Goal: Information Seeking & Learning: Learn about a topic

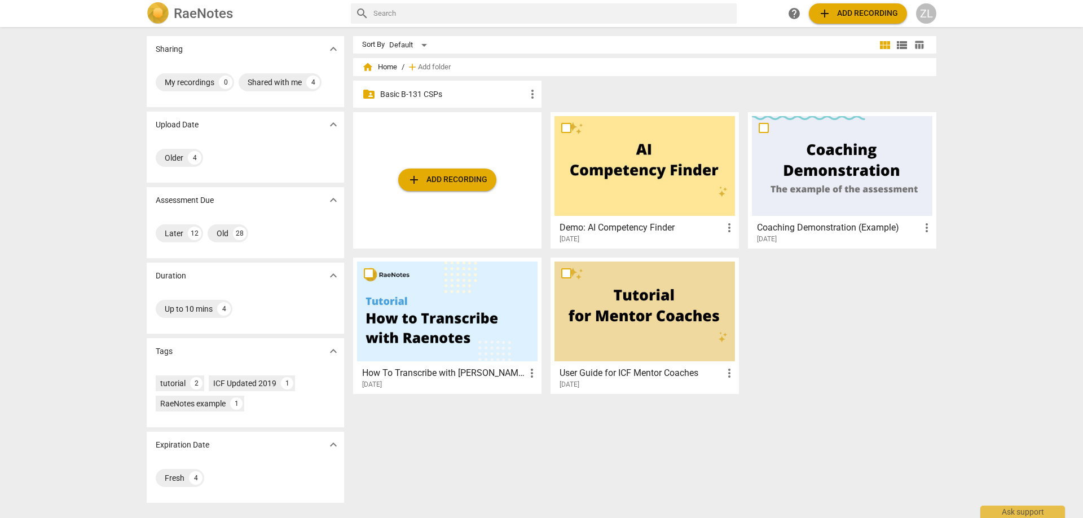
drag, startPoint x: 436, startPoint y: 95, endPoint x: 432, endPoint y: 100, distance: 6.4
click at [436, 96] on p "Basic B-131 CSPs" at bounding box center [453, 95] width 146 height 12
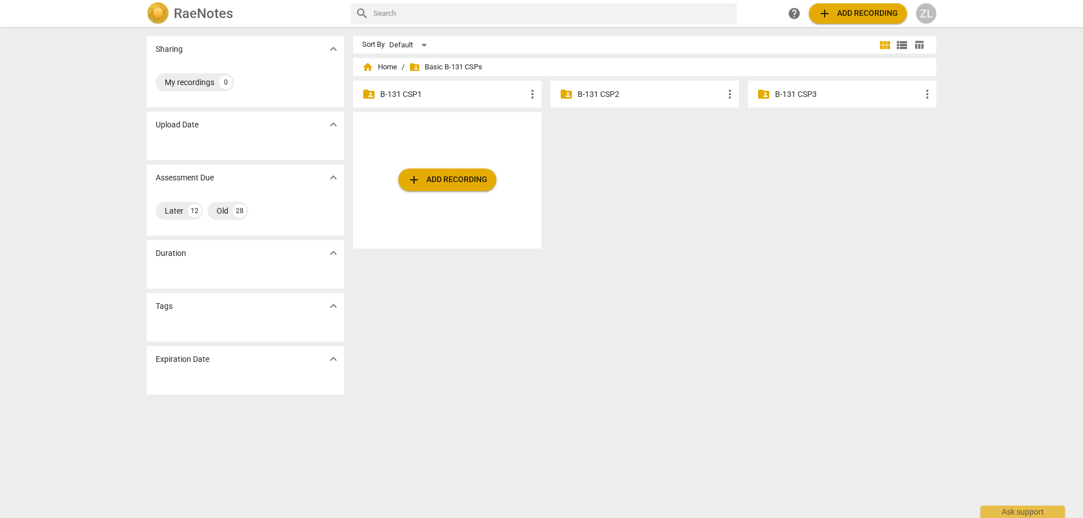
click at [573, 100] on div "folder_shared B-131 CSP2 more_vert" at bounding box center [645, 94] width 188 height 27
click at [632, 87] on div "folder_shared B-131 CSP2 more_vert" at bounding box center [645, 94] width 188 height 27
click at [602, 90] on p "B-131 CSP2" at bounding box center [651, 95] width 146 height 12
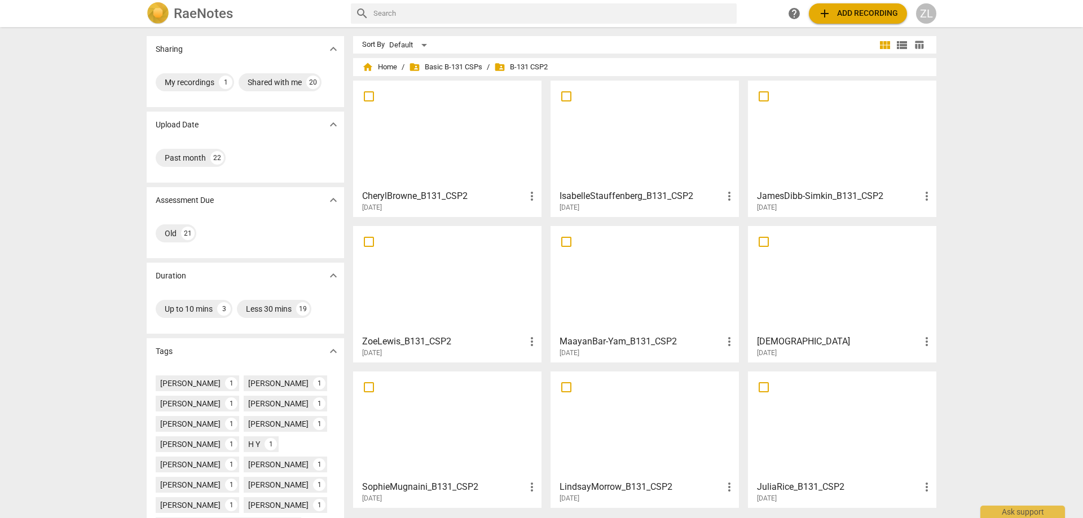
click at [500, 186] on div "CherylBrowne_B131_CSP2 more_vert [DATE]" at bounding box center [448, 198] width 182 height 28
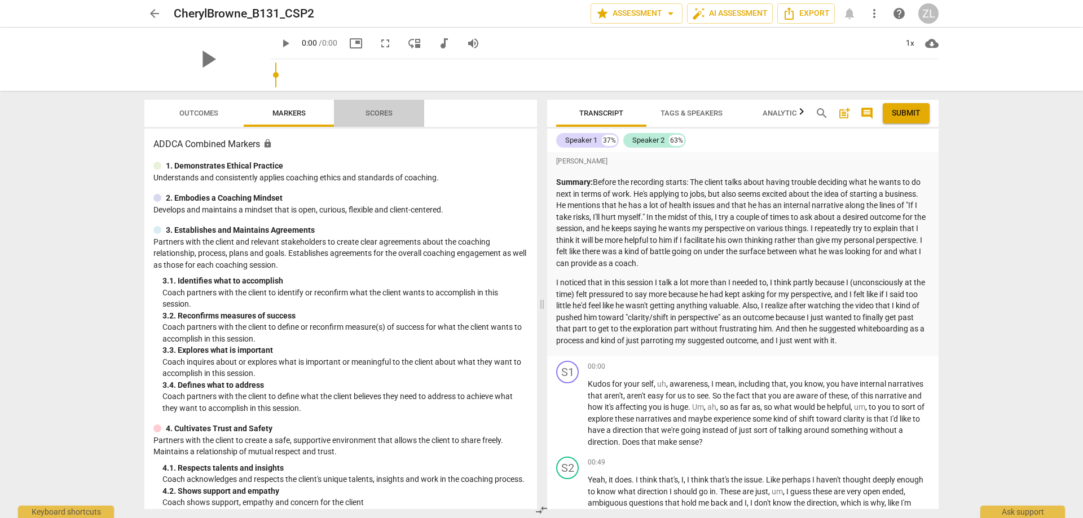
click at [374, 109] on span "Scores" at bounding box center [378, 113] width 27 height 8
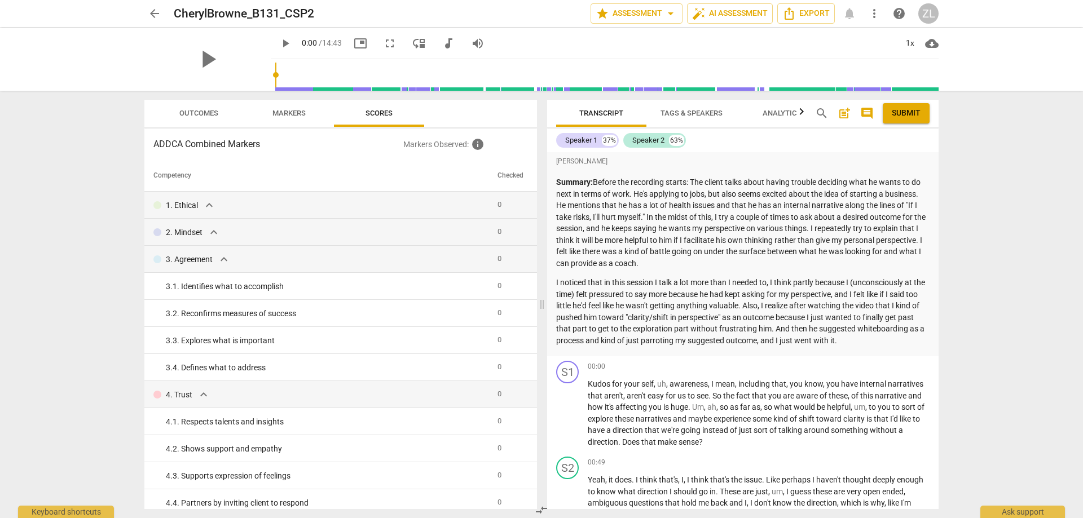
click at [800, 115] on icon "button" at bounding box center [802, 112] width 14 height 14
click at [773, 193] on p "Summary: Before the recording starts: The client talks about having trouble dec…" at bounding box center [742, 223] width 373 height 93
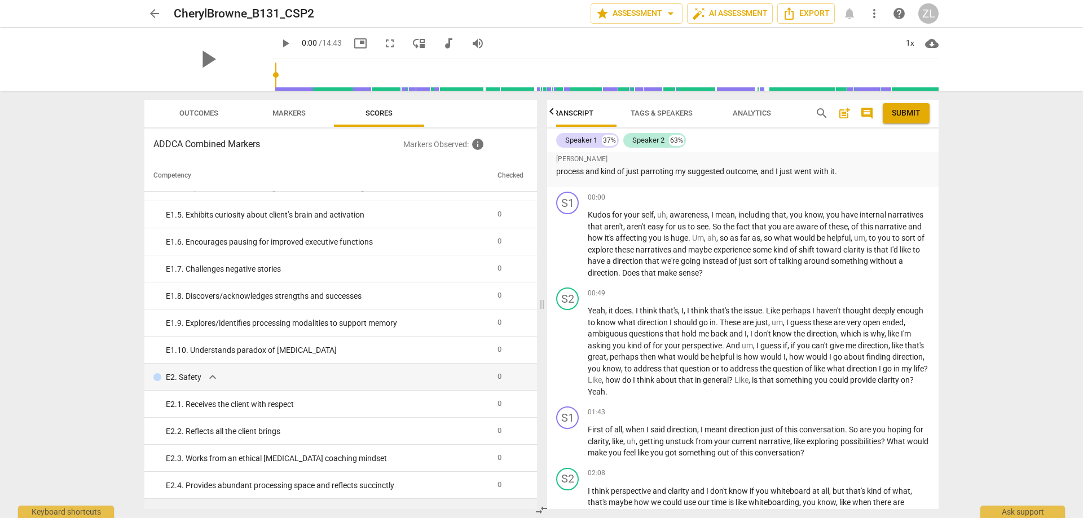
scroll to position [1579, 0]
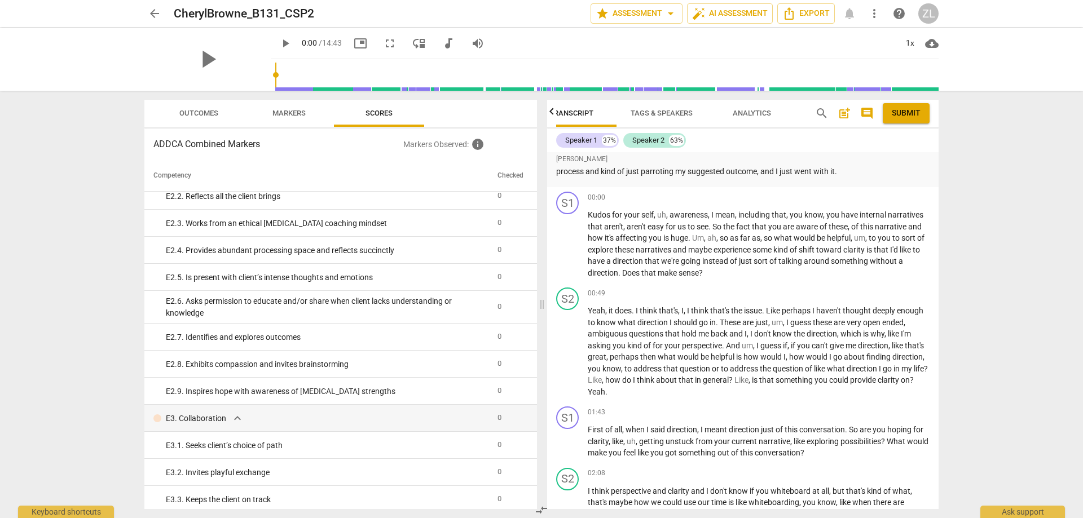
click at [162, 16] on span "arrow_back" at bounding box center [154, 14] width 20 height 14
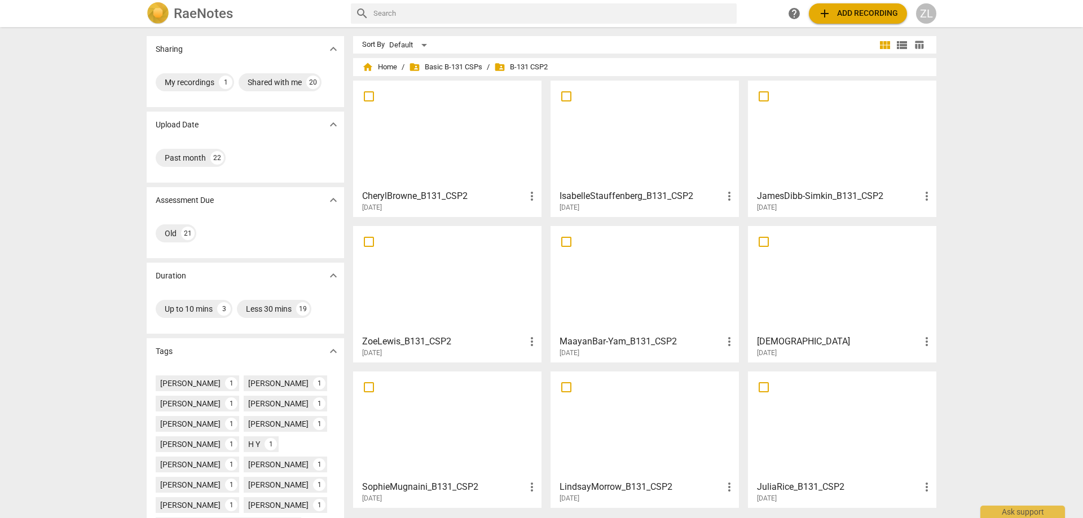
click at [499, 181] on div at bounding box center [447, 135] width 180 height 100
click at [471, 330] on div "ZoeLewis_B131_CSP2 more_vert [DATE]" at bounding box center [448, 344] width 182 height 28
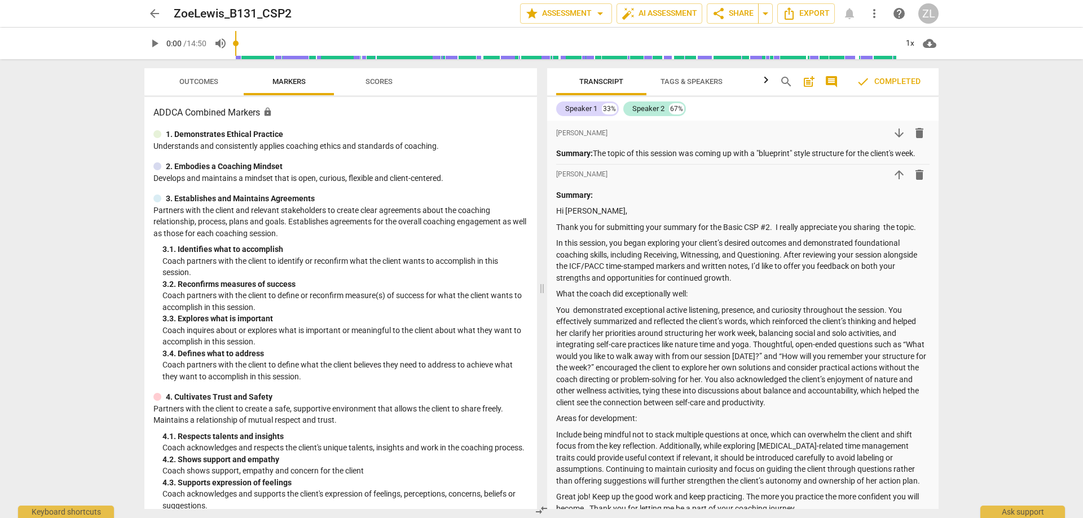
click at [767, 85] on icon "button" at bounding box center [766, 80] width 14 height 14
click at [767, 85] on div at bounding box center [765, 79] width 9 height 23
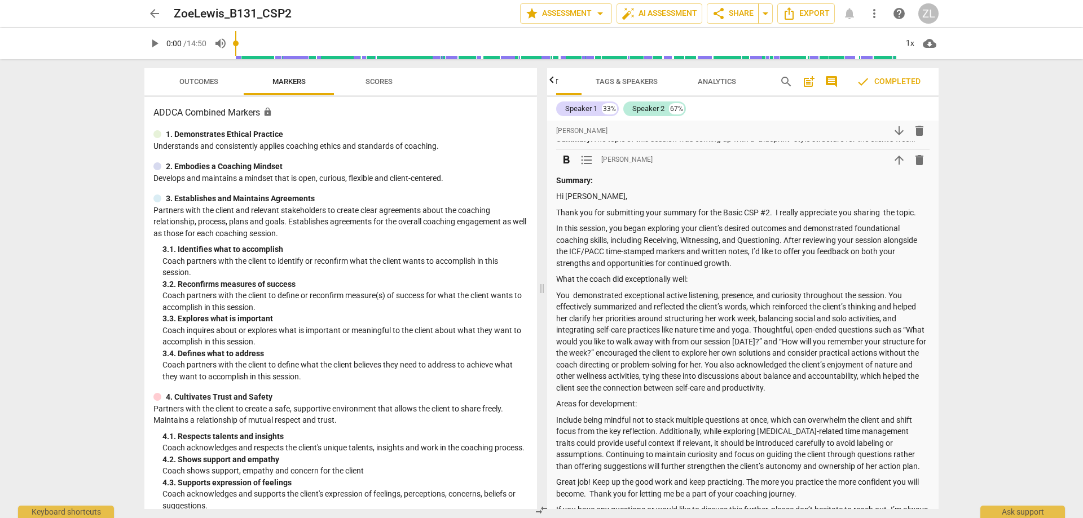
scroll to position [56, 0]
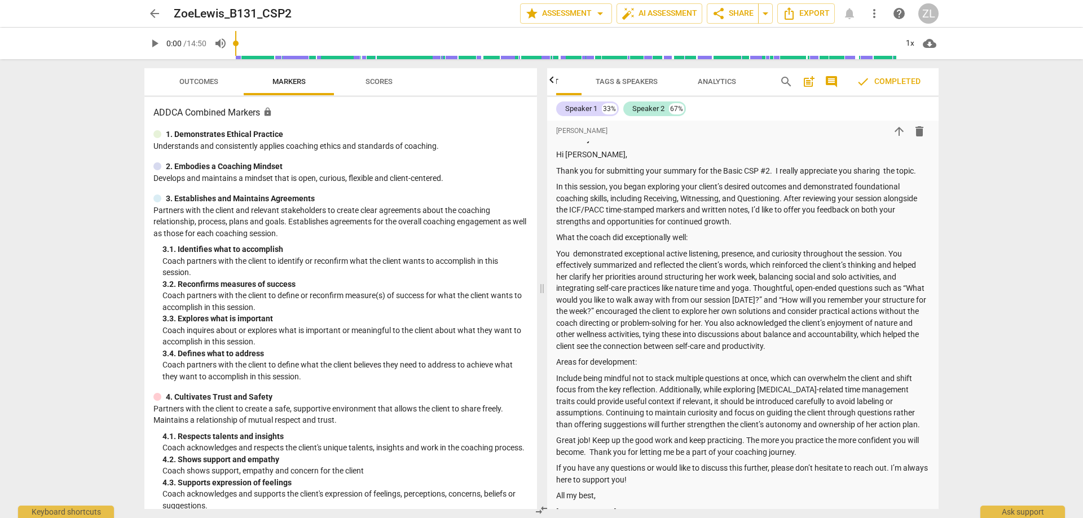
click at [388, 87] on span "Scores" at bounding box center [379, 81] width 54 height 15
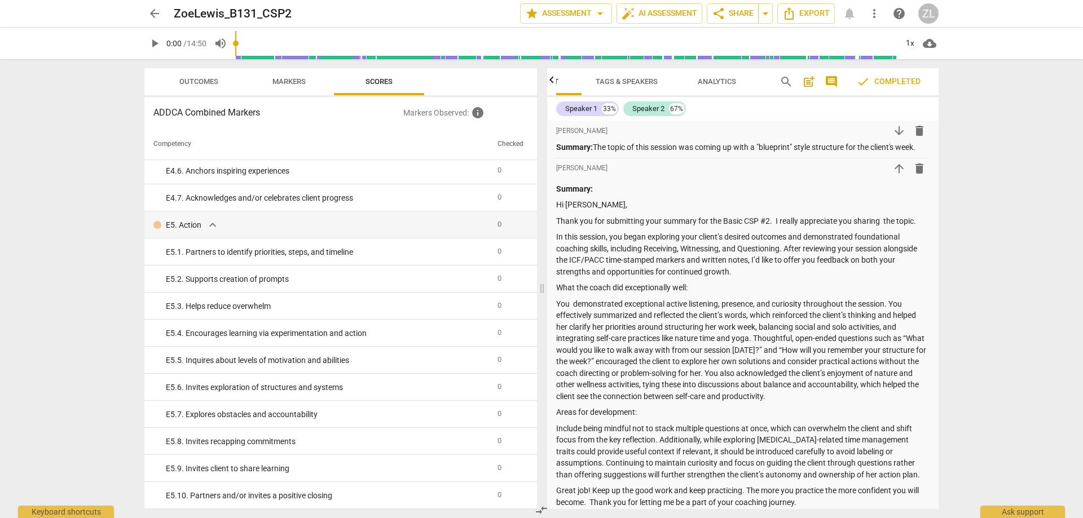
scroll to position [0, 0]
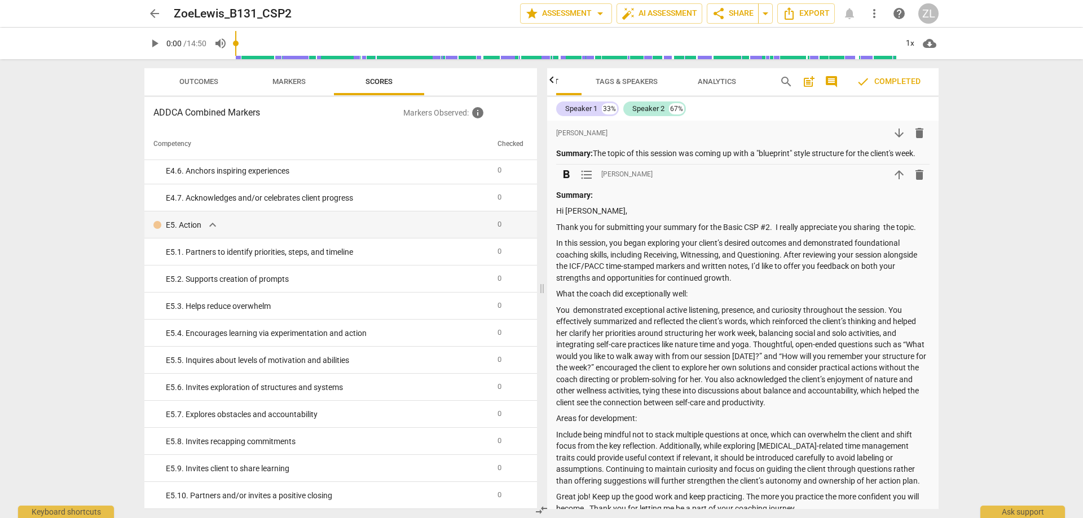
click at [616, 173] on span "[PERSON_NAME]" at bounding box center [626, 175] width 51 height 10
click at [635, 175] on span "[PERSON_NAME]" at bounding box center [626, 175] width 51 height 10
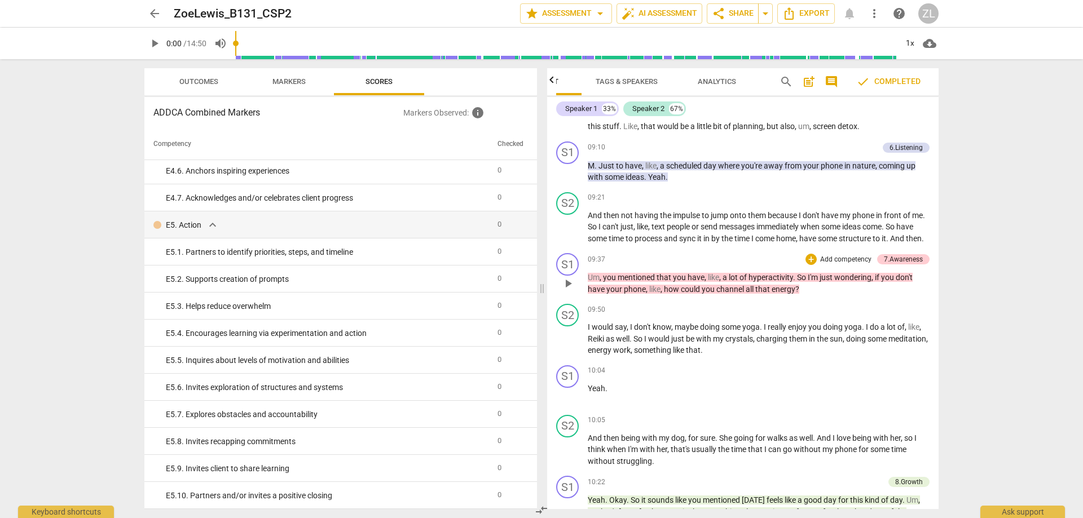
scroll to position [2928, 0]
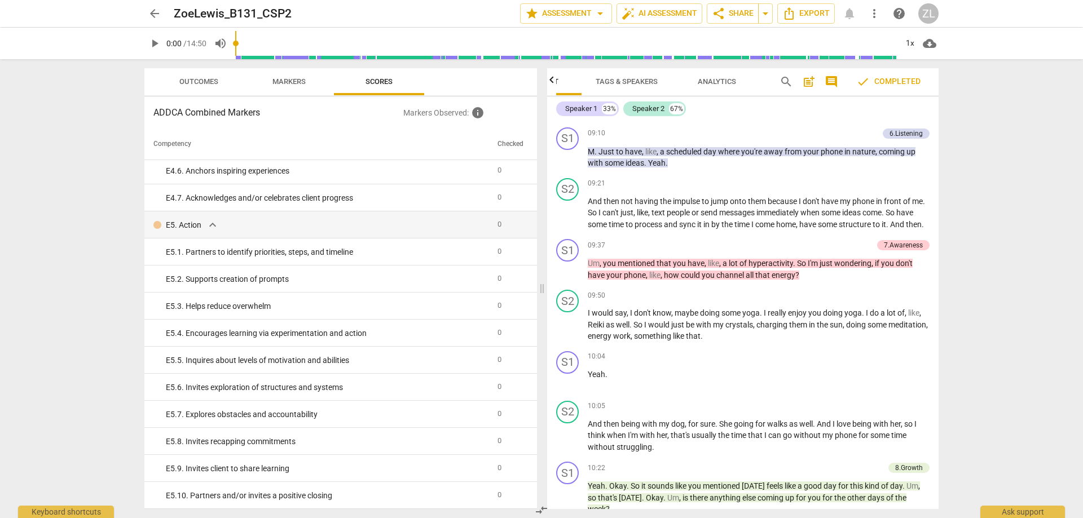
click at [732, 81] on span "Analytics" at bounding box center [717, 81] width 38 height 8
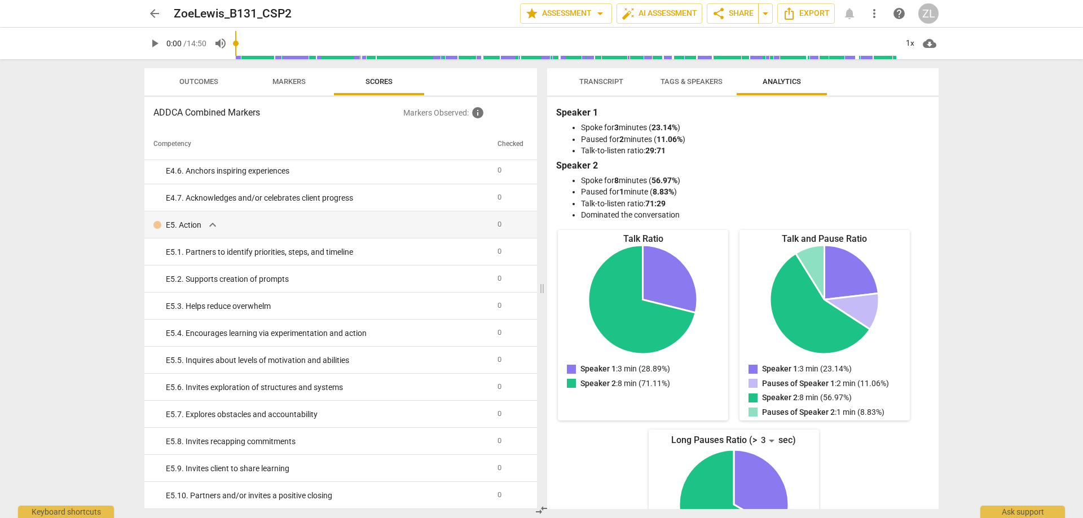
scroll to position [0, 0]
click at [595, 77] on span "Transcript" at bounding box center [601, 81] width 44 height 8
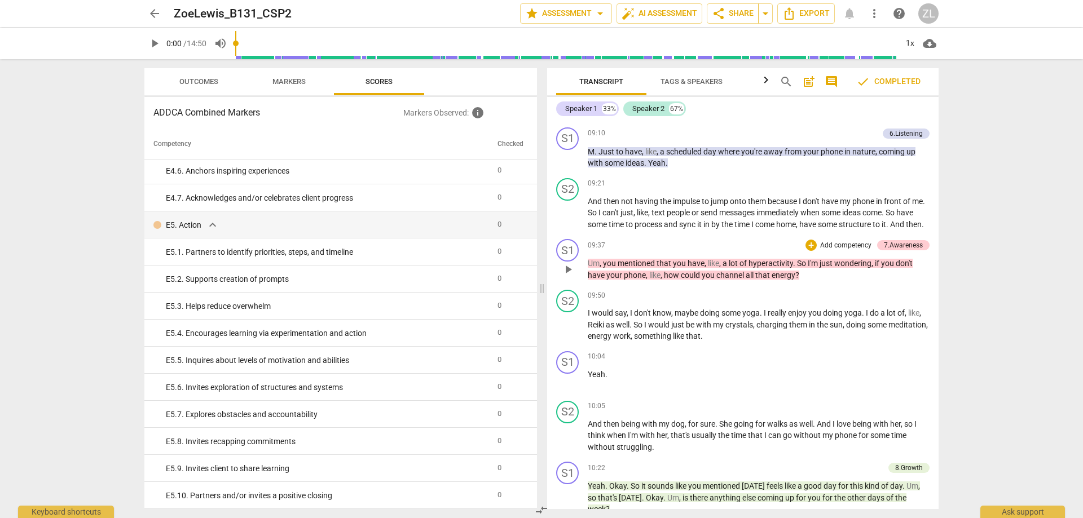
click at [904, 268] on span "don't" at bounding box center [904, 263] width 17 height 9
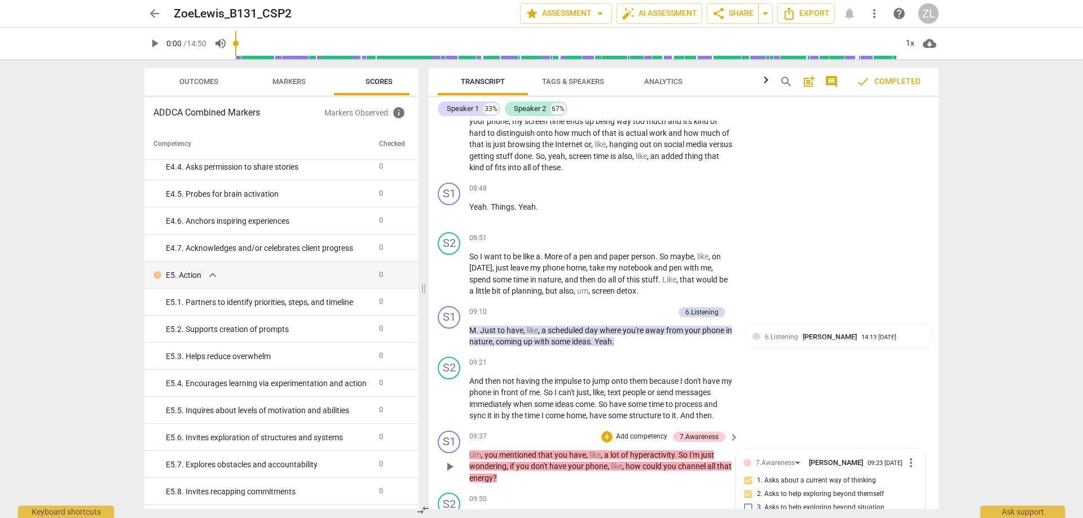
scroll to position [2209, 0]
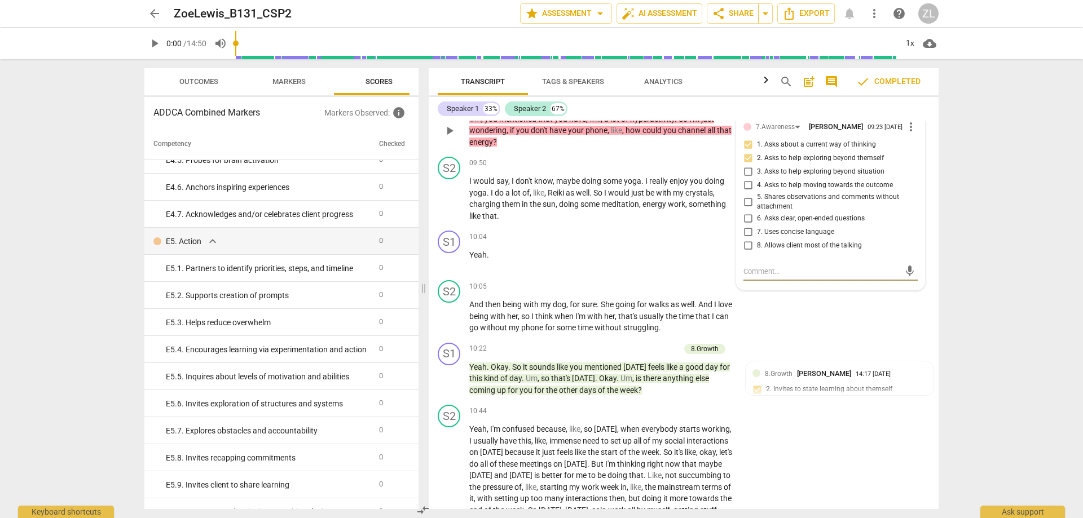
click at [837, 78] on span "comment" at bounding box center [832, 82] width 14 height 14
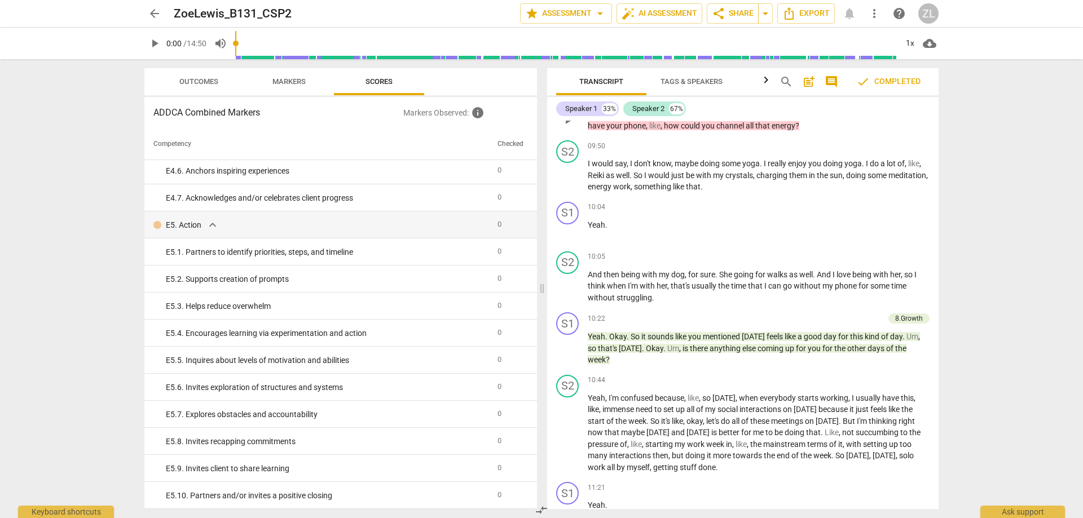
scroll to position [2175, 0]
click at [694, 84] on span "Tags & Speakers" at bounding box center [691, 81] width 62 height 8
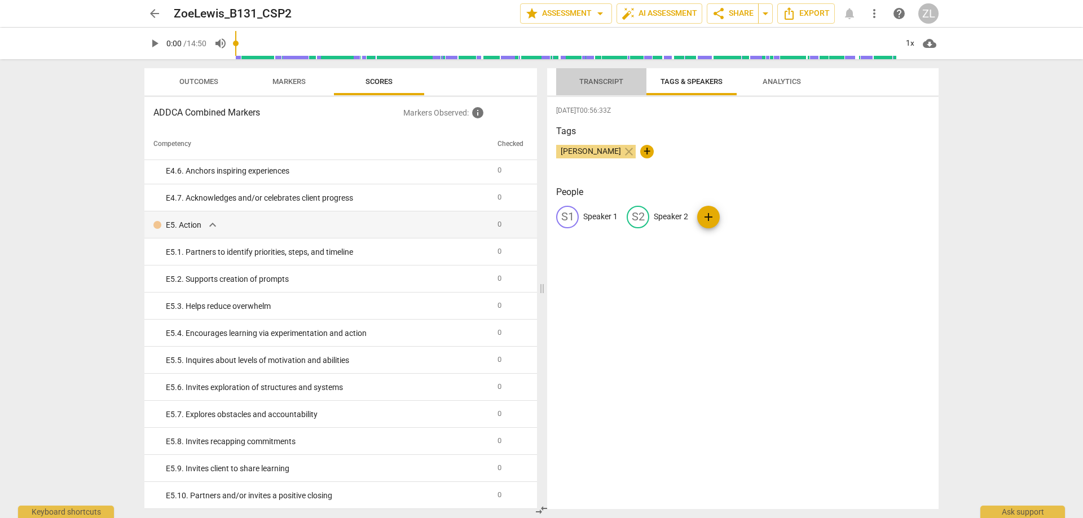
click at [619, 81] on span "Transcript" at bounding box center [601, 81] width 44 height 8
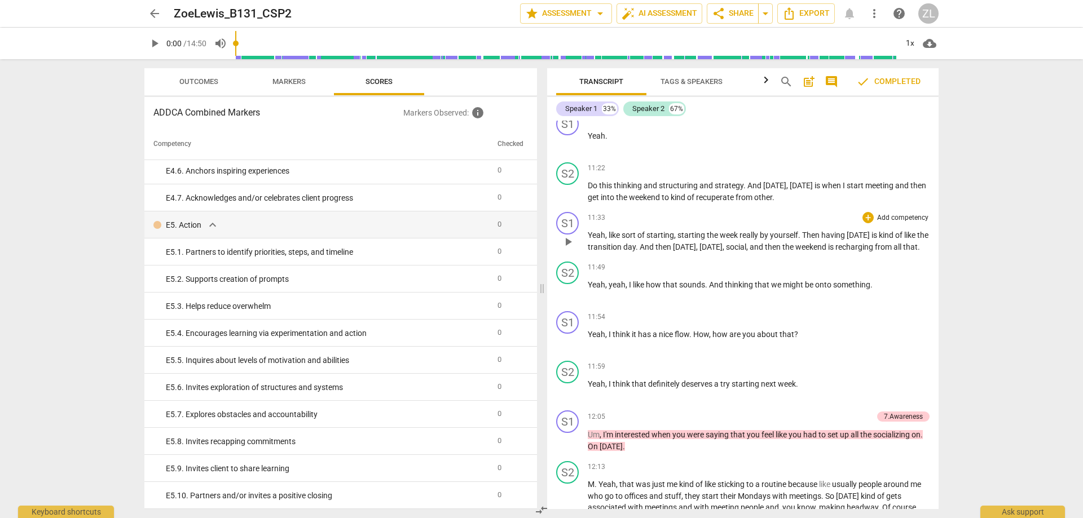
scroll to position [3472, 0]
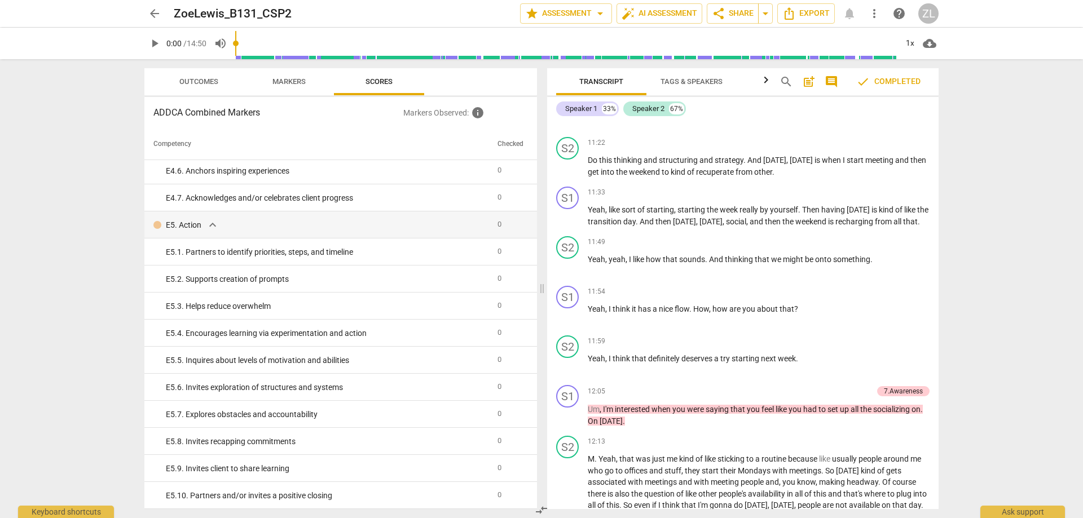
click at [883, 414] on span "socializing" at bounding box center [892, 409] width 38 height 9
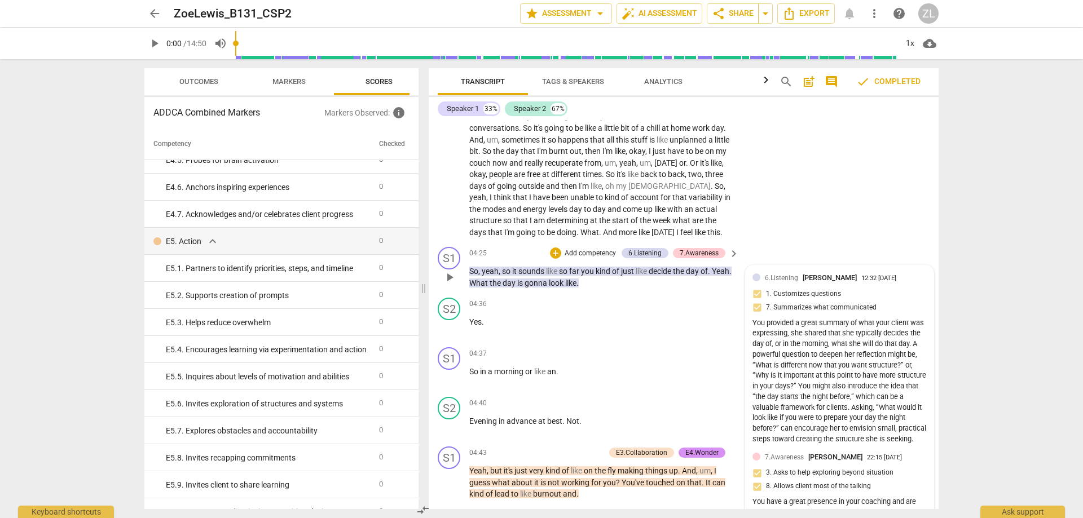
scroll to position [1396, 0]
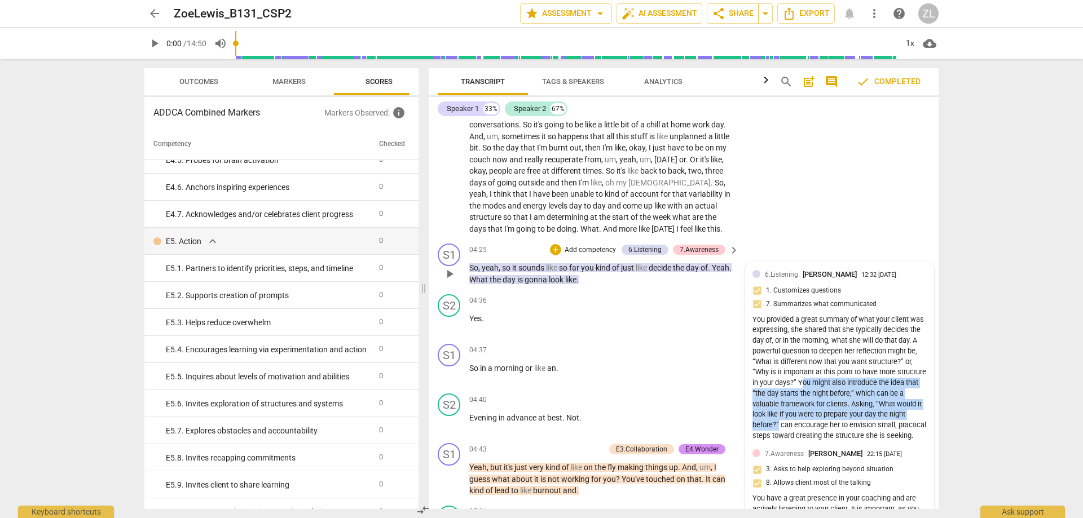
drag, startPoint x: 865, startPoint y: 384, endPoint x: 861, endPoint y: 425, distance: 41.4
click at [861, 425] on div "You provided a great summary of what your client was expressing, she shared tha…" at bounding box center [839, 378] width 174 height 127
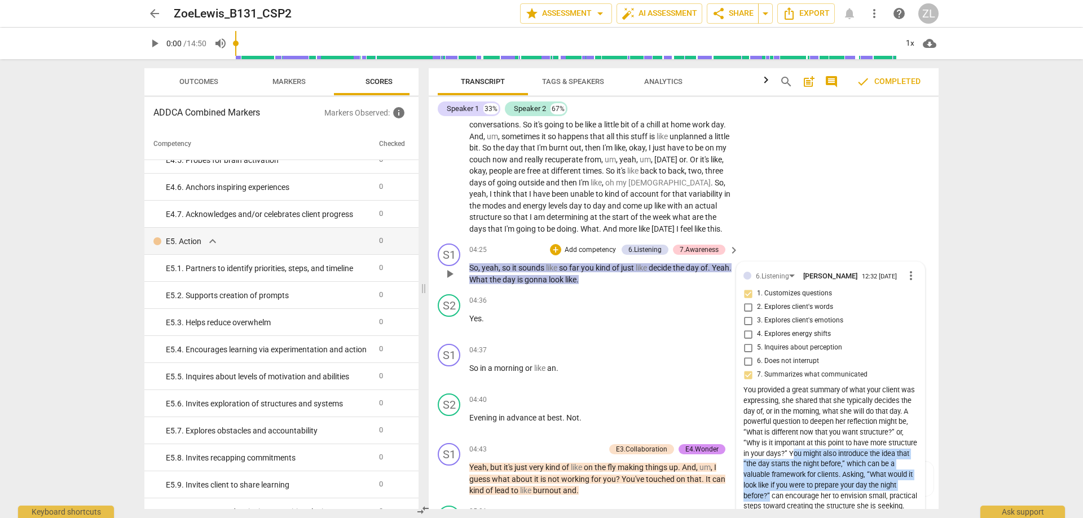
copy div "ou might also introduce the idea that “the day starts the night before,” which …"
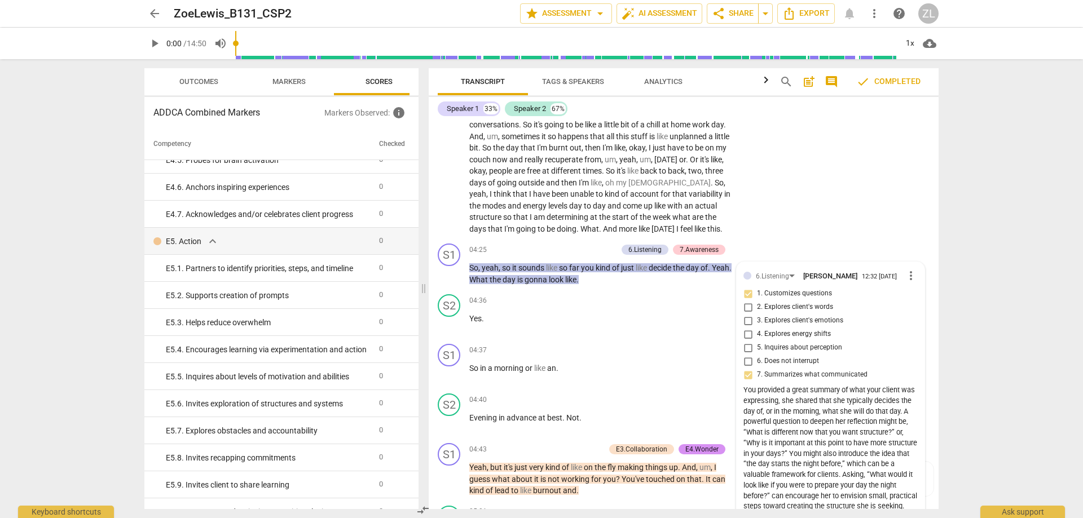
click at [972, 280] on div "arrow_back ZoeLewis_B131_CSP2 edit star Assessment arrow_drop_down auto_fix_hig…" at bounding box center [541, 259] width 1083 height 518
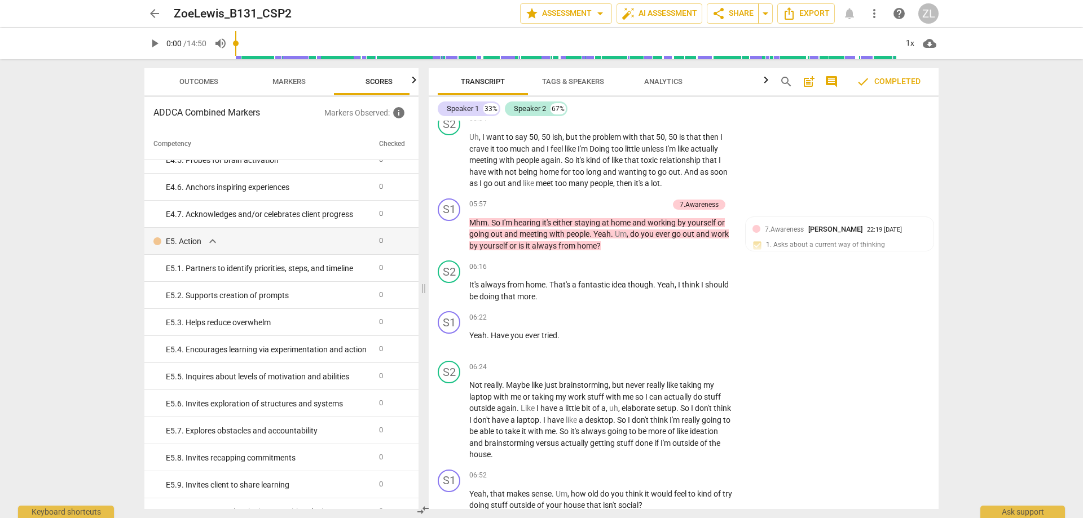
scroll to position [1678, 0]
